Goal: Transaction & Acquisition: Purchase product/service

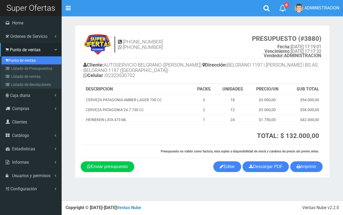
click at [14, 60] on link "Punto de ventas" at bounding box center [32, 60] width 60 height 8
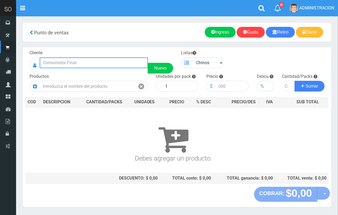
click at [88, 65] on input "text" at bounding box center [94, 62] width 108 height 11
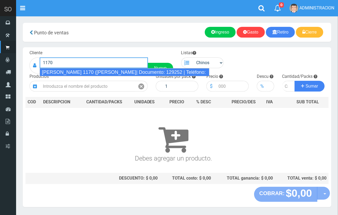
click at [116, 73] on div "[PERSON_NAME] 1170 ([PERSON_NAME]| Documento: 129252 | Teléfono:" at bounding box center [125, 72] width 170 height 8
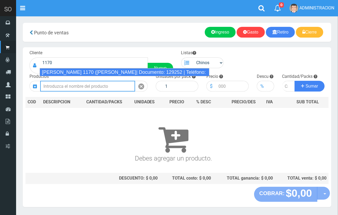
type input "[PERSON_NAME] 1170 ([PERSON_NAME]| Documento: 129252 | Teléfono:"
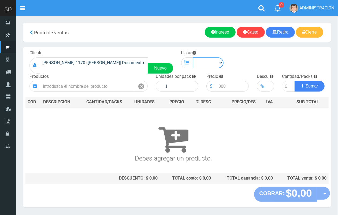
drag, startPoint x: 212, startPoint y: 60, endPoint x: 211, endPoint y: 64, distance: 4.7
click at [212, 60] on select "Chinos . ." at bounding box center [208, 62] width 31 height 11
select select "1"
click at [193, 57] on select "Chinos . ." at bounding box center [208, 62] width 31 height 11
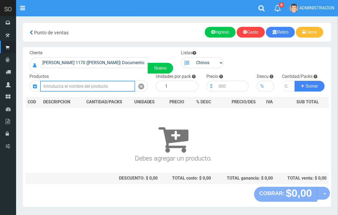
drag, startPoint x: 102, startPoint y: 82, endPoint x: 101, endPoint y: 85, distance: 2.9
click at [101, 85] on input "text" at bounding box center [87, 86] width 95 height 11
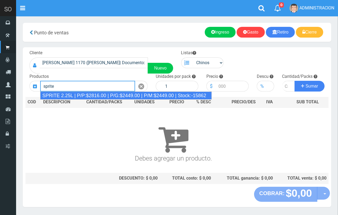
click at [93, 95] on div "SPRITE 2.25L | P/P:$2816.00 | P/G:$2449.00 | P/M:$2449.00 | Stock:-15862" at bounding box center [126, 95] width 172 height 8
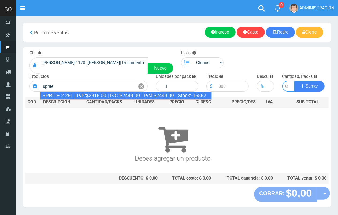
type input "SPRITE 2.25L | P/P:$2816.00 | P/G:$2449.00 | P/M:$2449.00 | Stock:-15862"
type input "8"
type input "2816.00"
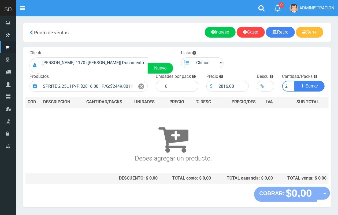
scroll to position [0, 1]
type input "2"
click at [295, 81] on button "Sumar" at bounding box center [310, 86] width 30 height 11
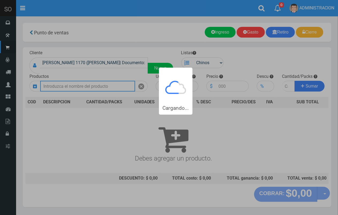
scroll to position [0, 0]
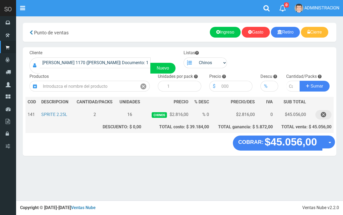
click at [324, 116] on icon "button" at bounding box center [323, 114] width 5 height 9
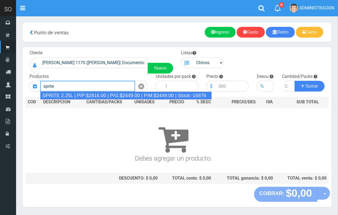
click at [124, 93] on div "SPRITE 2.25L | P/P:$2816.00 | P/G:$2449.00 | P/M:$2449.00 | Stock:-15876" at bounding box center [126, 95] width 172 height 8
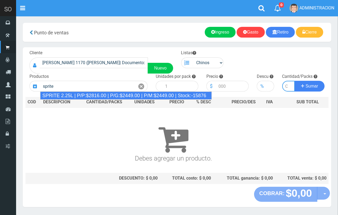
type input "SPRITE 2.25L | P/P:$2816.00 | P/G:$2449.00 | P/M:$2449.00 | Stock:-15876"
type input "8"
type input "2816.00"
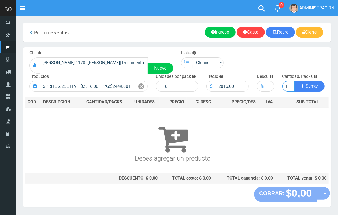
scroll to position [0, 1]
type input "1"
click at [295, 81] on button "Sumar" at bounding box center [310, 86] width 30 height 11
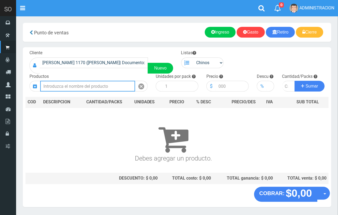
scroll to position [0, 0]
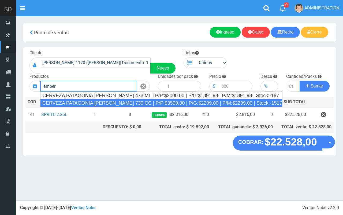
click at [125, 102] on div "CERVEZA PATAGONIA [PERSON_NAME] 730 CC | P/P:$3599.00 | P/G:$2299.00 | P/M:$229…" at bounding box center [161, 103] width 242 height 8
type input "CERVEZA PATAGONIA [PERSON_NAME] 730 CC | P/P:$3599.00 | P/G:$2299.00 | P/M:$229…"
type input "6"
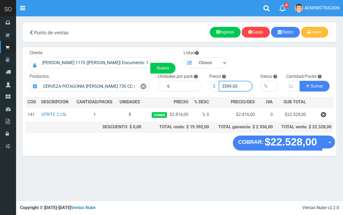
drag, startPoint x: 231, startPoint y: 87, endPoint x: 224, endPoint y: 84, distance: 6.8
click at [224, 84] on input "3599.00" at bounding box center [236, 86] width 34 height 11
type input "3000.00"
click at [290, 88] on input "number" at bounding box center [293, 86] width 14 height 11
type input "2"
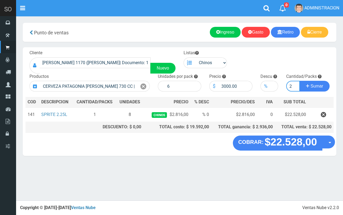
click at [300, 81] on button "Sumar" at bounding box center [315, 86] width 30 height 11
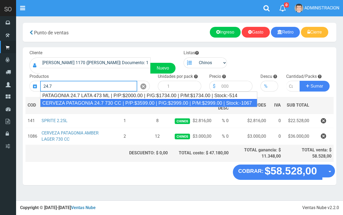
click at [119, 104] on div "CERVEZA PATAGONIA 24.7 730 CC | P/P:$3599.00 | P/G:$2999.00 | P/M:$2999.00 | St…" at bounding box center [148, 103] width 217 height 8
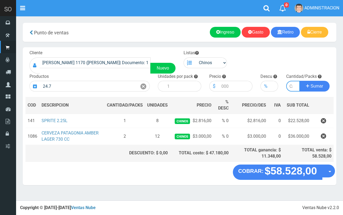
type input "CERVEZA PATAGONIA 24.7 730 CC | P/P:$3599.00 | P/G:$2999.00 | P/M:$2999.00 | St…"
type input "6"
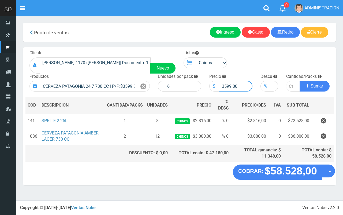
drag, startPoint x: 231, startPoint y: 86, endPoint x: 225, endPoint y: 85, distance: 5.4
click at [225, 85] on input "3599.00" at bounding box center [236, 86] width 34 height 11
type input "3000.00"
click at [290, 85] on input "number" at bounding box center [293, 86] width 14 height 11
type input "4"
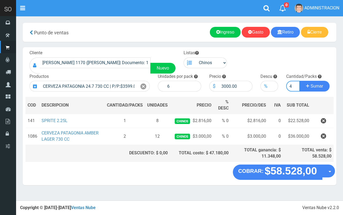
click at [300, 81] on button "Sumar" at bounding box center [315, 86] width 30 height 11
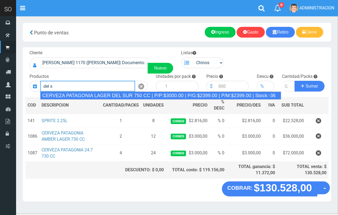
click at [117, 98] on div "CERVEZA PATAGONIA LAGER DEL SUR 750 CC | P/P:$3000.00 | P/G:$2399.00 | P/M:$239…" at bounding box center [160, 95] width 241 height 8
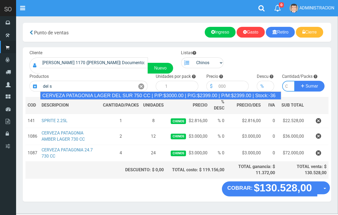
type input "CERVEZA PATAGONIA LAGER DEL SUR 750 CC | P/P:$3000.00 | P/G:$2399.00 | P/M:$239…"
type input "6"
type input "3000.00"
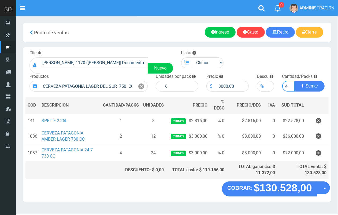
scroll to position [0, 1]
type input "4"
click at [295, 81] on button "Sumar" at bounding box center [310, 86] width 30 height 11
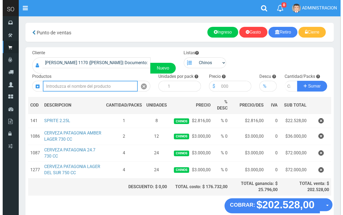
scroll to position [28, 0]
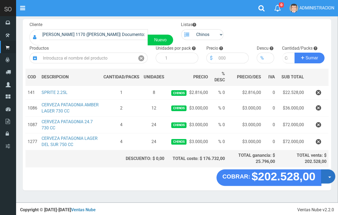
click at [329, 176] on span "button" at bounding box center [329, 177] width 3 height 2
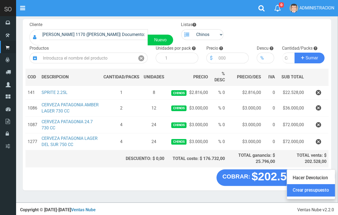
click at [326, 193] on link "Crear presupuesto" at bounding box center [311, 190] width 48 height 12
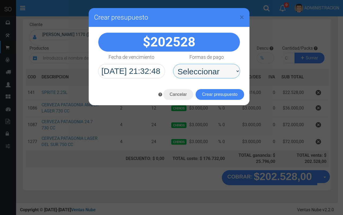
click at [198, 66] on select "Seleccionar Efectivo Tarjeta de Crédito Depósito Débito" at bounding box center [206, 71] width 67 height 14
select select "Efectivo"
click at [173, 64] on select "Seleccionar Efectivo Tarjeta de Crédito Depósito Débito" at bounding box center [206, 71] width 67 height 14
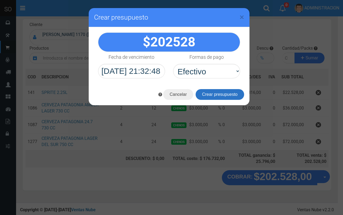
click at [200, 94] on button "Crear presupuesto" at bounding box center [220, 94] width 49 height 11
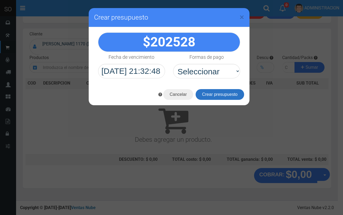
scroll to position [16, 0]
